Goal: Task Accomplishment & Management: Complete application form

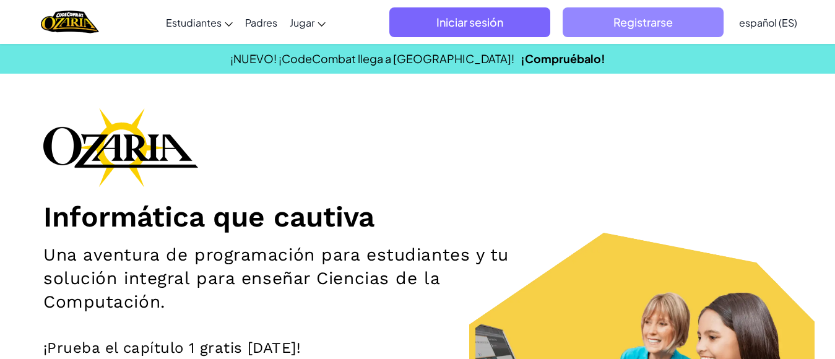
click at [601, 10] on span "Registrarse" at bounding box center [642, 22] width 161 height 30
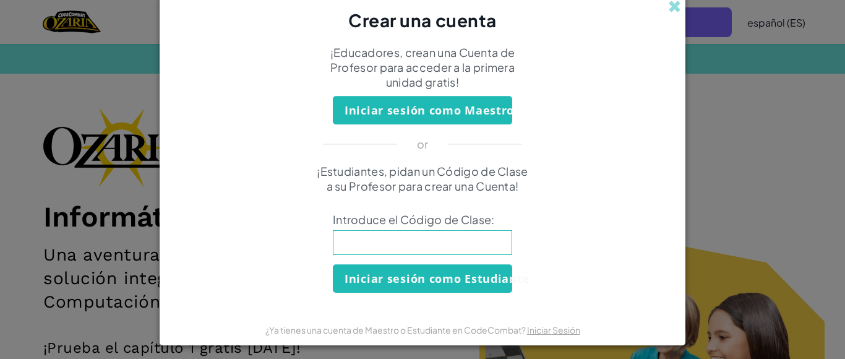
click at [670, 2] on span at bounding box center [674, 6] width 13 height 13
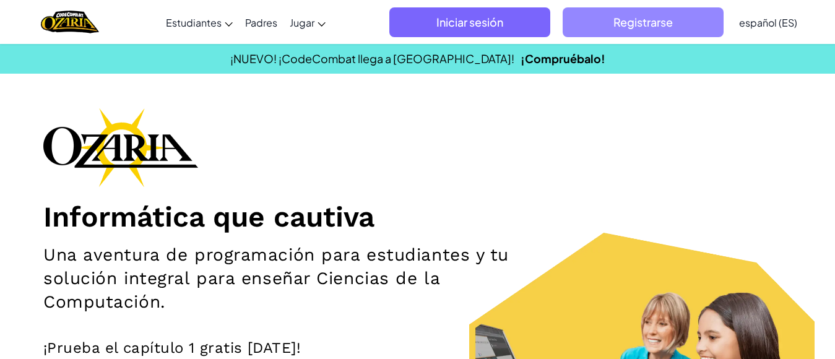
click at [700, 33] on span "Registrarse" at bounding box center [642, 22] width 161 height 30
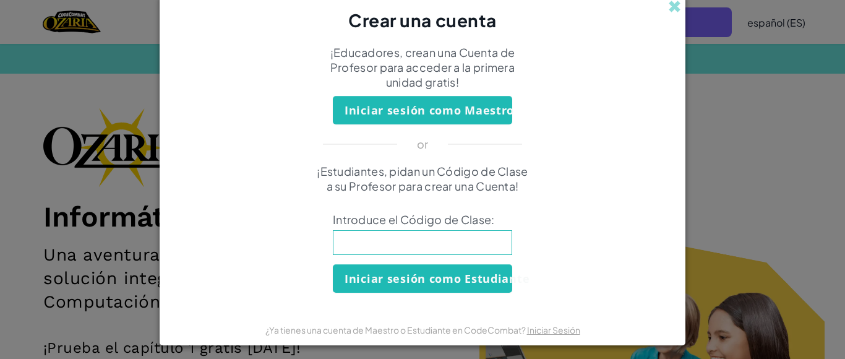
click at [448, 236] on input at bounding box center [422, 242] width 179 height 25
type input "BlueNorthRoad"
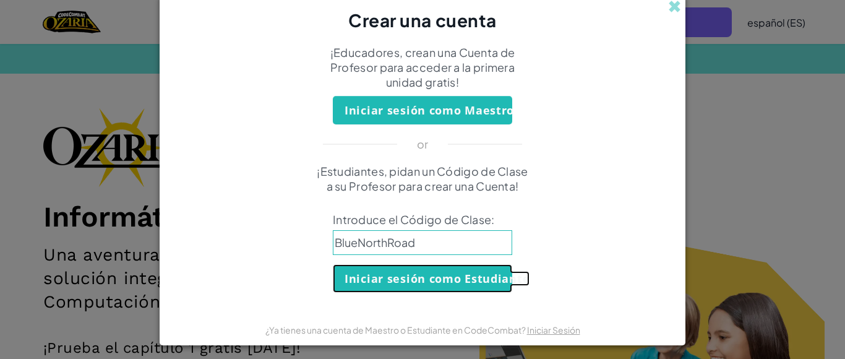
click at [424, 282] on button "Iniciar sesión como Estudiante" at bounding box center [422, 278] width 179 height 28
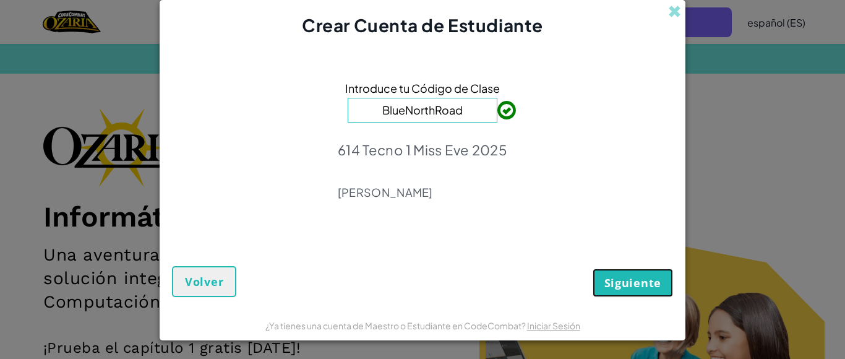
drag, startPoint x: 627, startPoint y: 290, endPoint x: 634, endPoint y: 280, distance: 12.4
click at [633, 280] on button "Siguiente" at bounding box center [633, 283] width 80 height 28
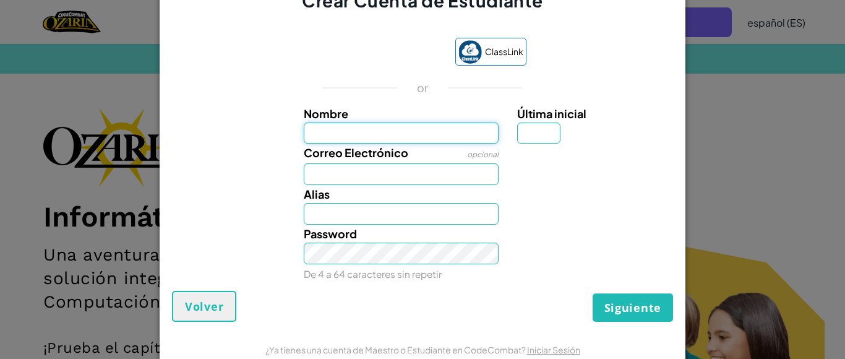
click at [386, 133] on input "Nombre" at bounding box center [402, 134] width 196 height 22
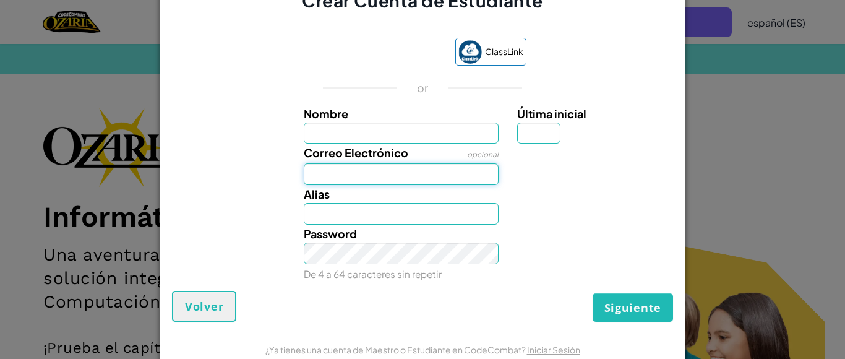
drag, startPoint x: 312, startPoint y: 174, endPoint x: 308, endPoint y: 183, distance: 10.0
click at [311, 179] on input "Correo Electrónico" at bounding box center [402, 174] width 196 height 22
click at [318, 208] on input "Alias" at bounding box center [402, 214] width 196 height 22
drag, startPoint x: 401, startPoint y: 66, endPoint x: 350, endPoint y: 179, distance: 124.1
click at [351, 179] on input "Correo Electrónico" at bounding box center [402, 174] width 196 height 22
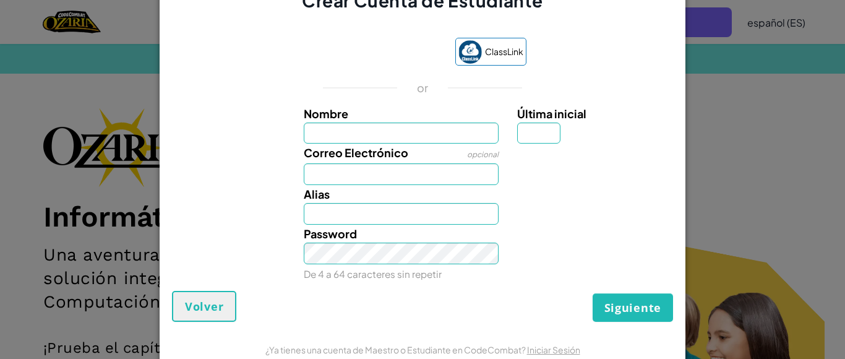
click at [767, 116] on div "Crear Cuenta de Estudiante ClassLink or Nombre Última inicial Correo Electrónic…" at bounding box center [422, 179] width 845 height 359
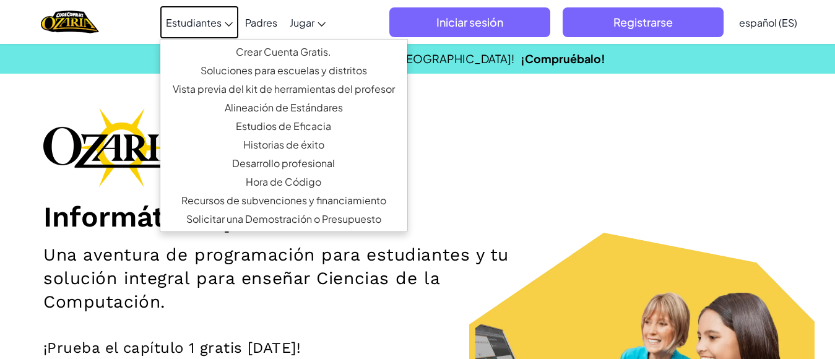
click at [210, 21] on span "Estudiantes" at bounding box center [194, 22] width 56 height 13
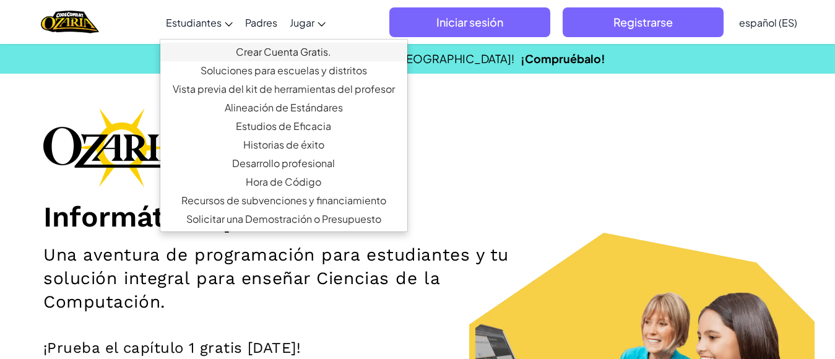
click at [259, 50] on link "Crear Cuenta Gratis." at bounding box center [283, 52] width 247 height 19
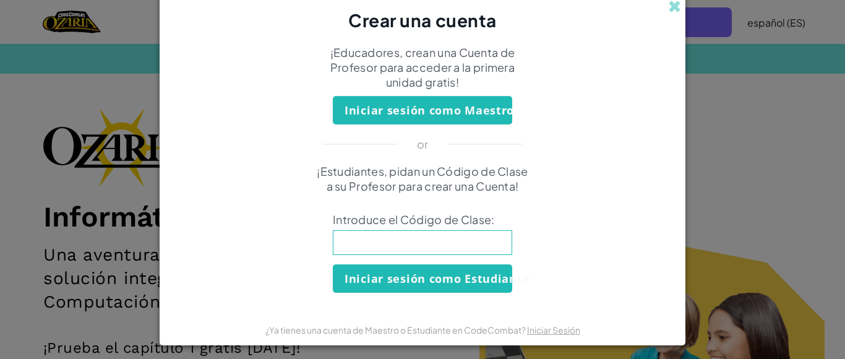
drag, startPoint x: 113, startPoint y: 53, endPoint x: 0, endPoint y: 6, distance: 122.3
click at [106, 50] on div "Crear una cuenta ¡Educadores, crean una Cuenta de Profesor para acceder a la pr…" at bounding box center [422, 179] width 845 height 359
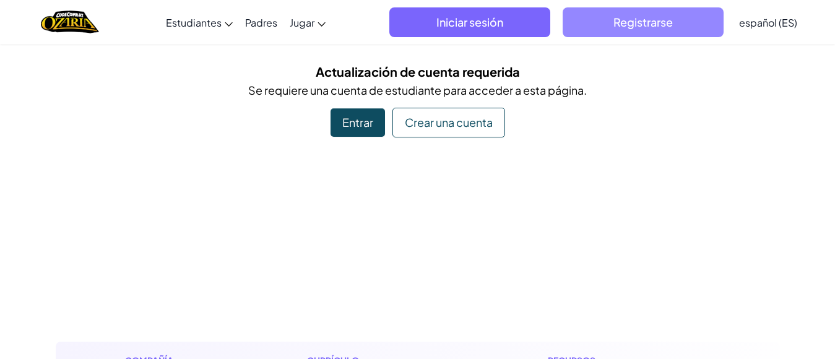
click at [688, 27] on span "Registrarse" at bounding box center [642, 22] width 161 height 30
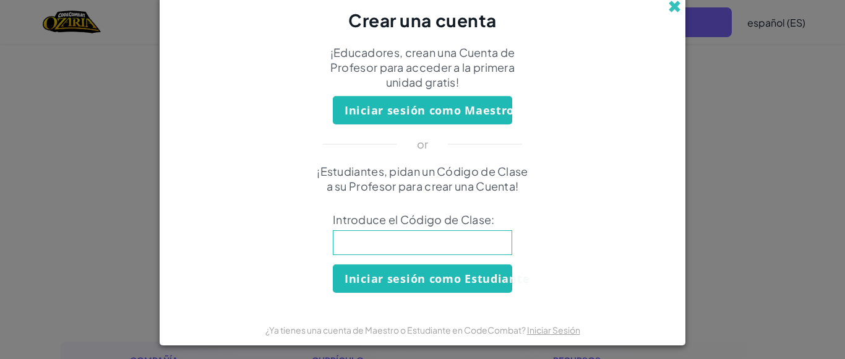
click at [668, 7] on span at bounding box center [674, 6] width 13 height 13
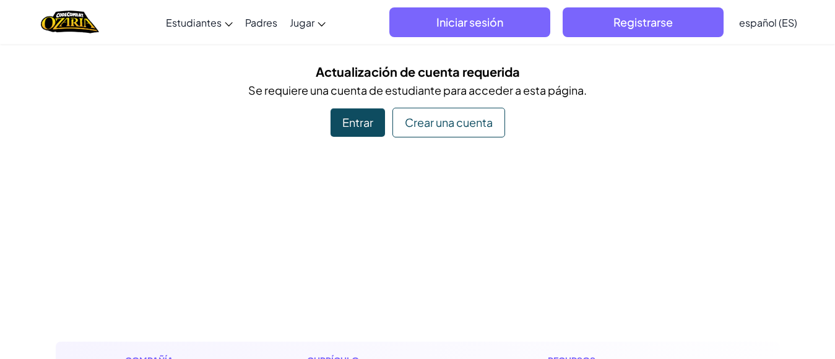
click at [460, 132] on div "Crear una cuenta" at bounding box center [448, 123] width 113 height 30
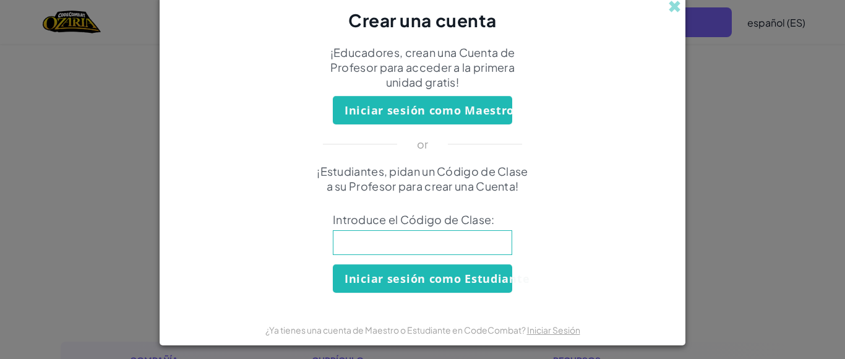
click at [412, 242] on input at bounding box center [422, 242] width 179 height 25
type input "BlueNorthRoad"
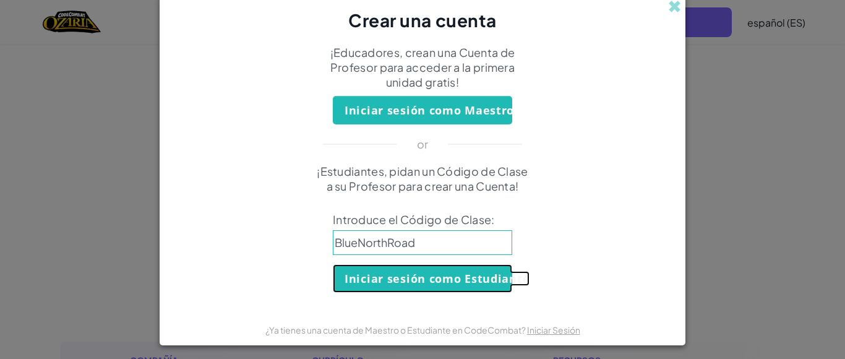
click at [458, 280] on button "Iniciar sesión como Estudiante" at bounding box center [422, 278] width 179 height 28
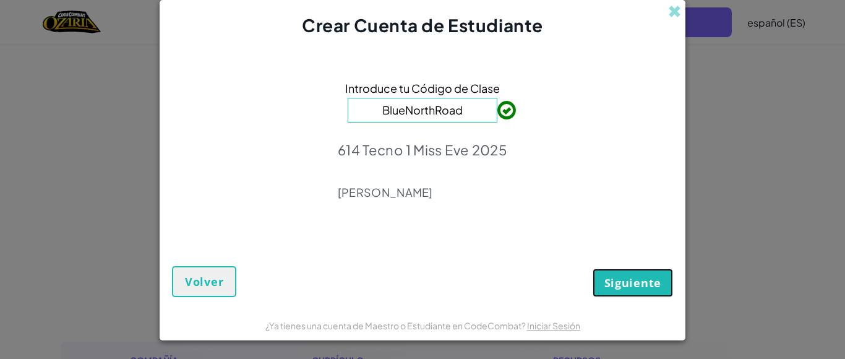
drag, startPoint x: 650, startPoint y: 293, endPoint x: 644, endPoint y: 288, distance: 7.5
click at [648, 291] on button "Siguiente" at bounding box center [633, 283] width 80 height 28
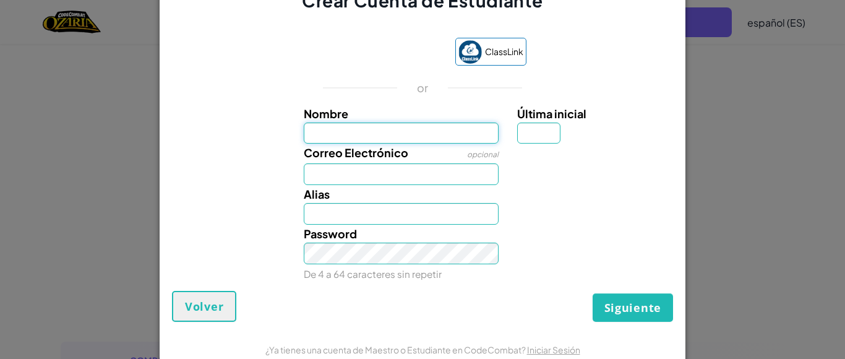
click at [402, 133] on input "Nombre" at bounding box center [402, 134] width 196 height 22
type input "Renata Itahi Guerrero"
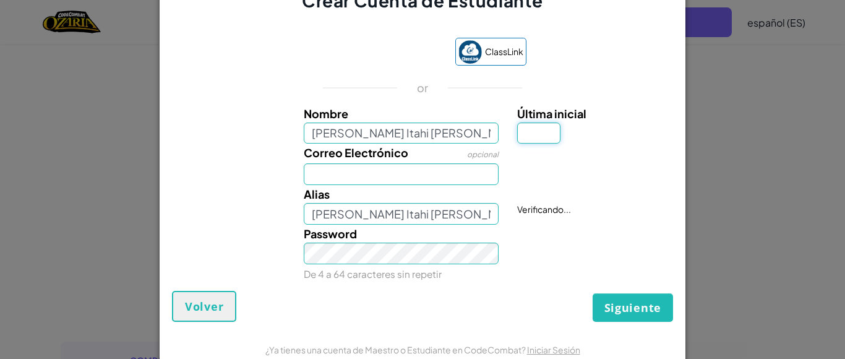
click at [525, 134] on input "Última inicial" at bounding box center [538, 134] width 43 height 22
type input "g"
type input "G"
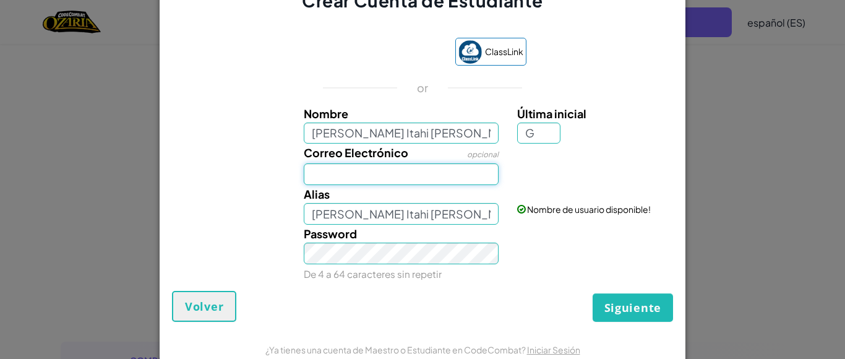
type input "Renata Itahi GuerreroG"
click at [432, 179] on input "Correo Electrónico" at bounding box center [402, 174] width 196 height 22
type input "[EMAIL_ADDRESS][DOMAIN_NAME]"
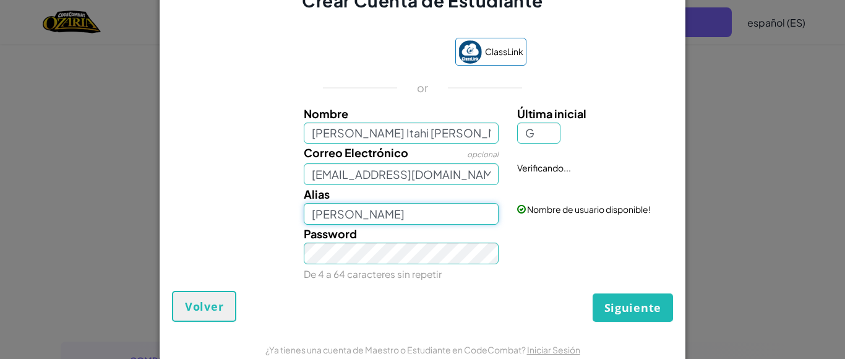
click at [433, 216] on input "Renata Itahi GuerreroG" at bounding box center [402, 214] width 196 height 22
click at [469, 213] on input "Renata Itahi Guerrero Cabrera" at bounding box center [402, 214] width 196 height 22
type input "Renata Itahi Guerrero"
click at [621, 309] on span "Siguiente" at bounding box center [633, 307] width 57 height 15
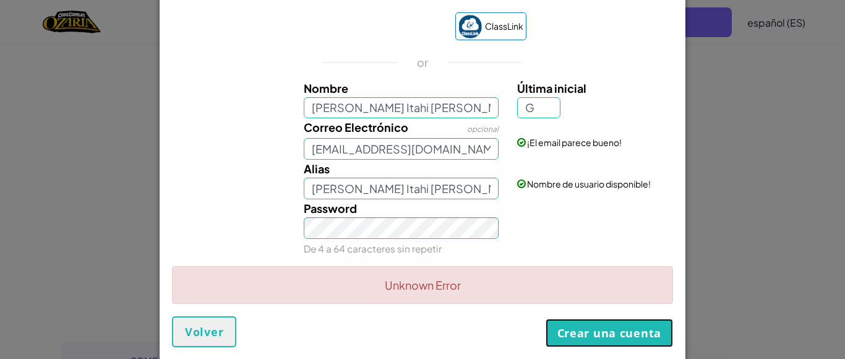
click at [611, 342] on button "Crear una cuenta" at bounding box center [609, 333] width 127 height 28
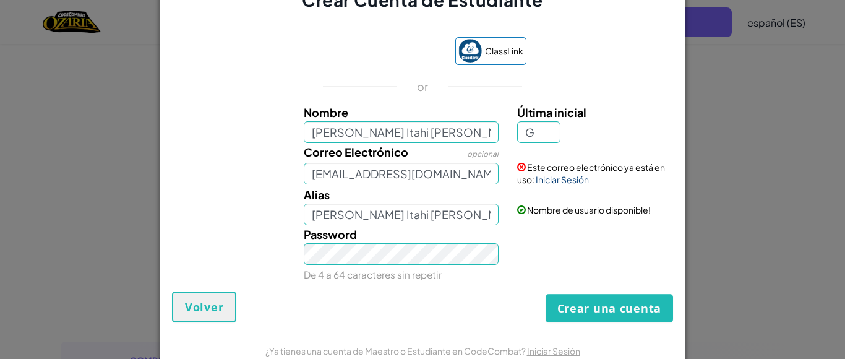
click at [551, 183] on link "Iniciar Sesión" at bounding box center [562, 179] width 53 height 11
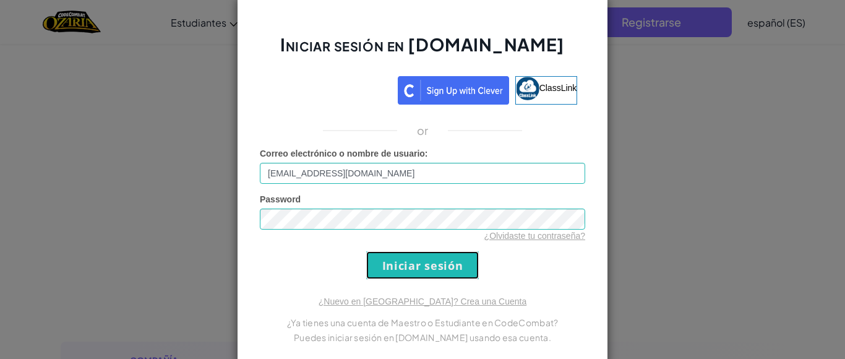
click at [426, 265] on input "Iniciar sesión" at bounding box center [422, 265] width 113 height 28
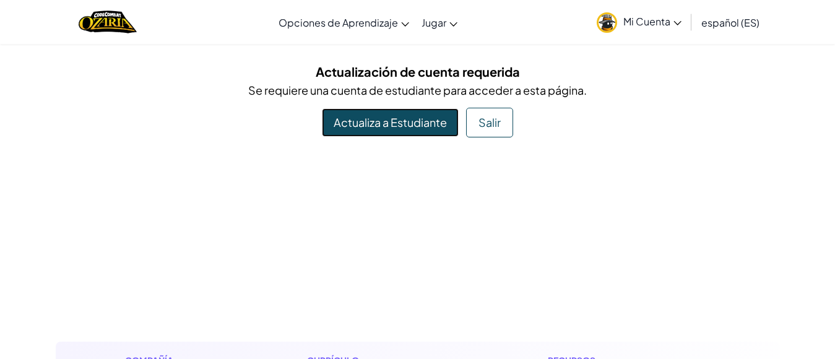
click at [431, 116] on link "Actualiza a Estudiante" at bounding box center [390, 122] width 137 height 28
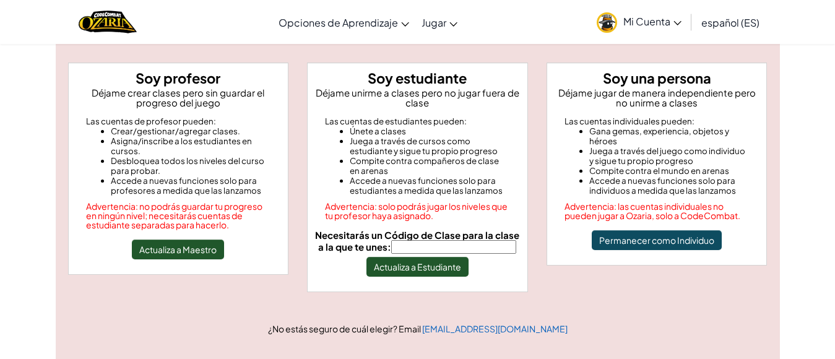
scroll to position [110, 0]
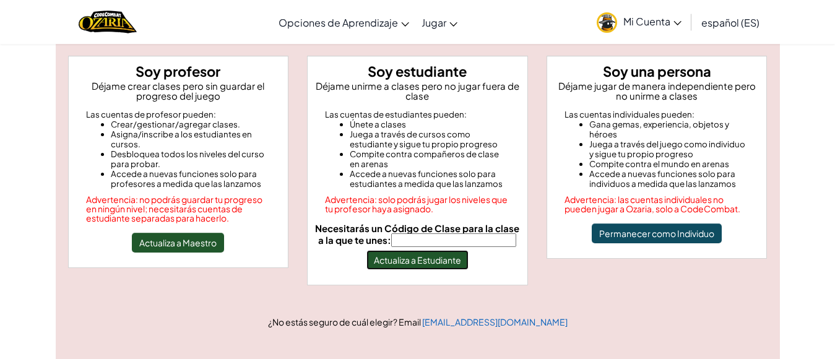
click at [405, 261] on button "Actualiza a Estudiante" at bounding box center [417, 260] width 102 height 20
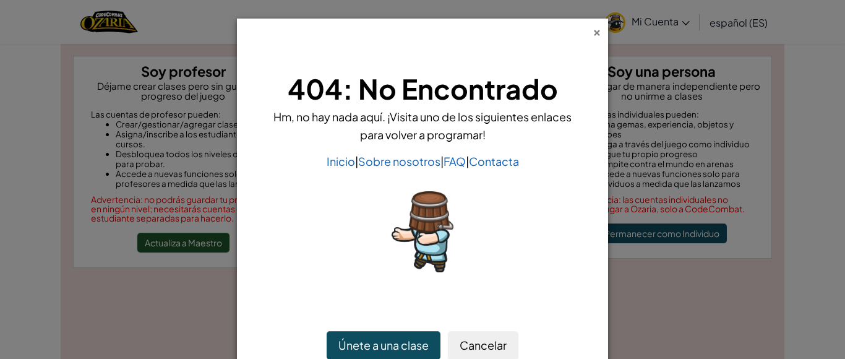
click at [593, 37] on div "×" at bounding box center [597, 30] width 9 height 13
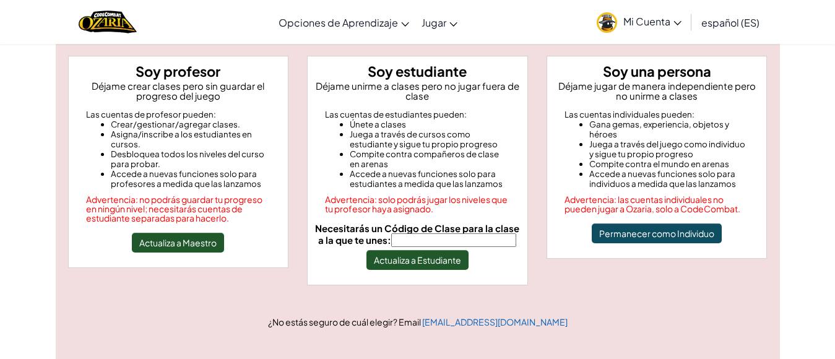
click at [424, 241] on input "Necesitarás un Código de Clase para la clase a la que te unes:" at bounding box center [453, 240] width 125 height 14
type input "BlueNorthRoad"
click at [443, 264] on button "Actualiza a Estudiante" at bounding box center [417, 260] width 102 height 20
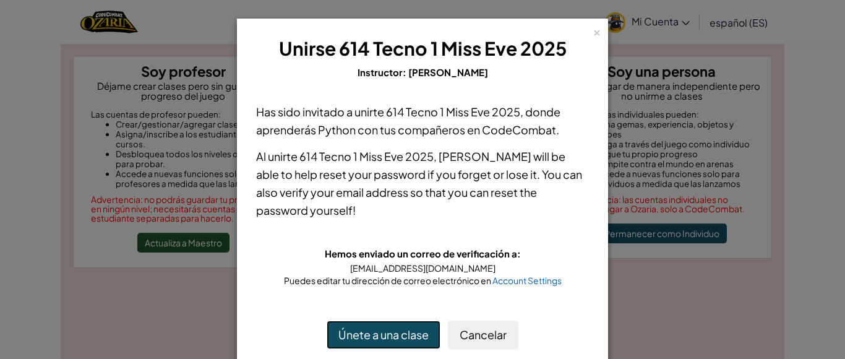
click at [402, 333] on button "Únete a una clase" at bounding box center [384, 335] width 114 height 28
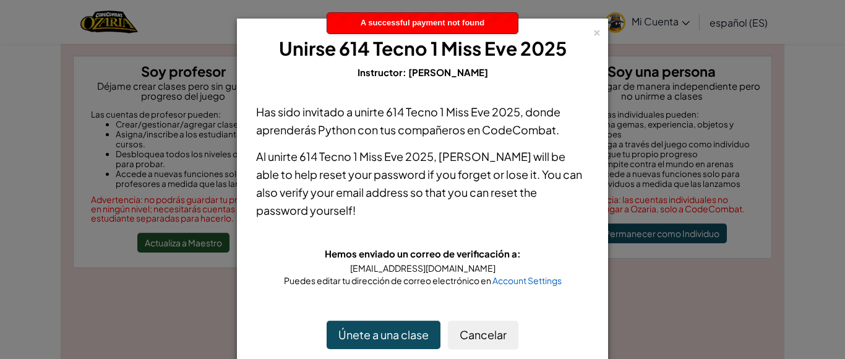
click at [532, 222] on div "Has sido invitado a unirte 614 Tecno 1 Miss [PERSON_NAME] 2025 , donde aprender…" at bounding box center [423, 194] width 358 height 209
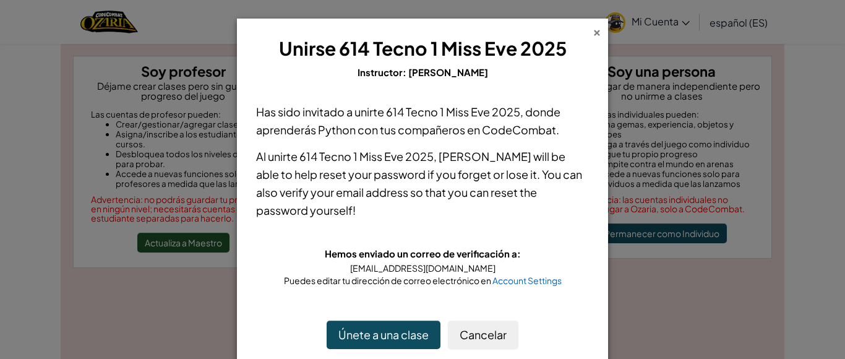
click at [593, 33] on div "×" at bounding box center [597, 30] width 9 height 13
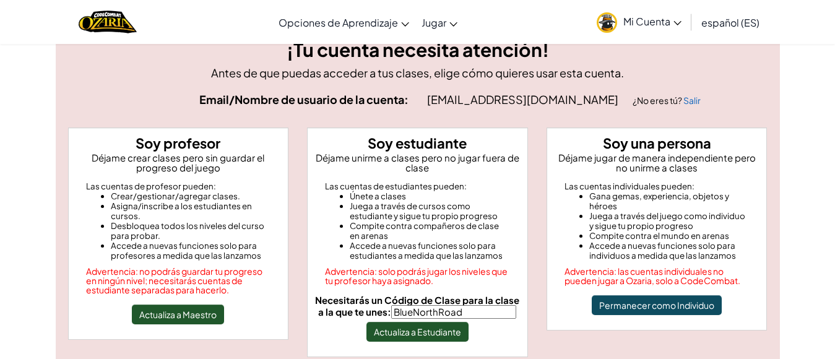
scroll to position [30, 0]
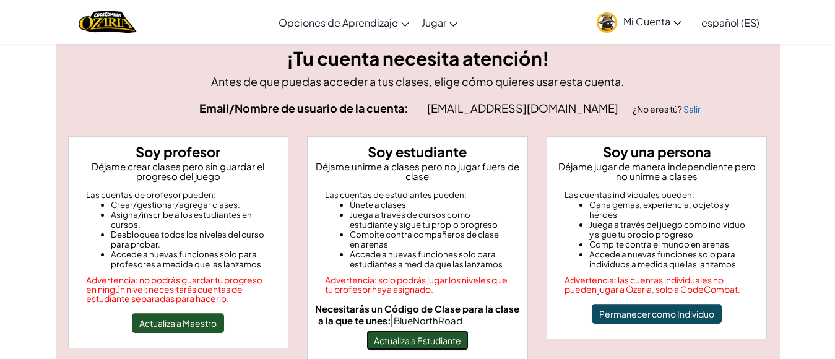
click at [400, 338] on button "Actualiza a Estudiante" at bounding box center [417, 340] width 102 height 20
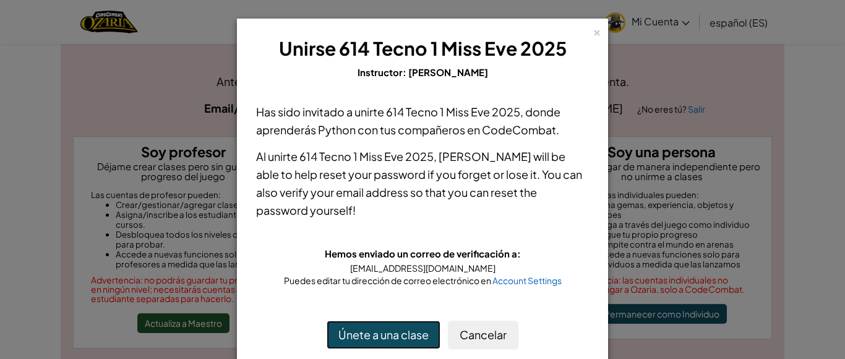
click at [414, 334] on button "Únete a una clase" at bounding box center [384, 335] width 114 height 28
click at [594, 34] on div "×" at bounding box center [597, 30] width 9 height 13
